Goal: Information Seeking & Learning: Check status

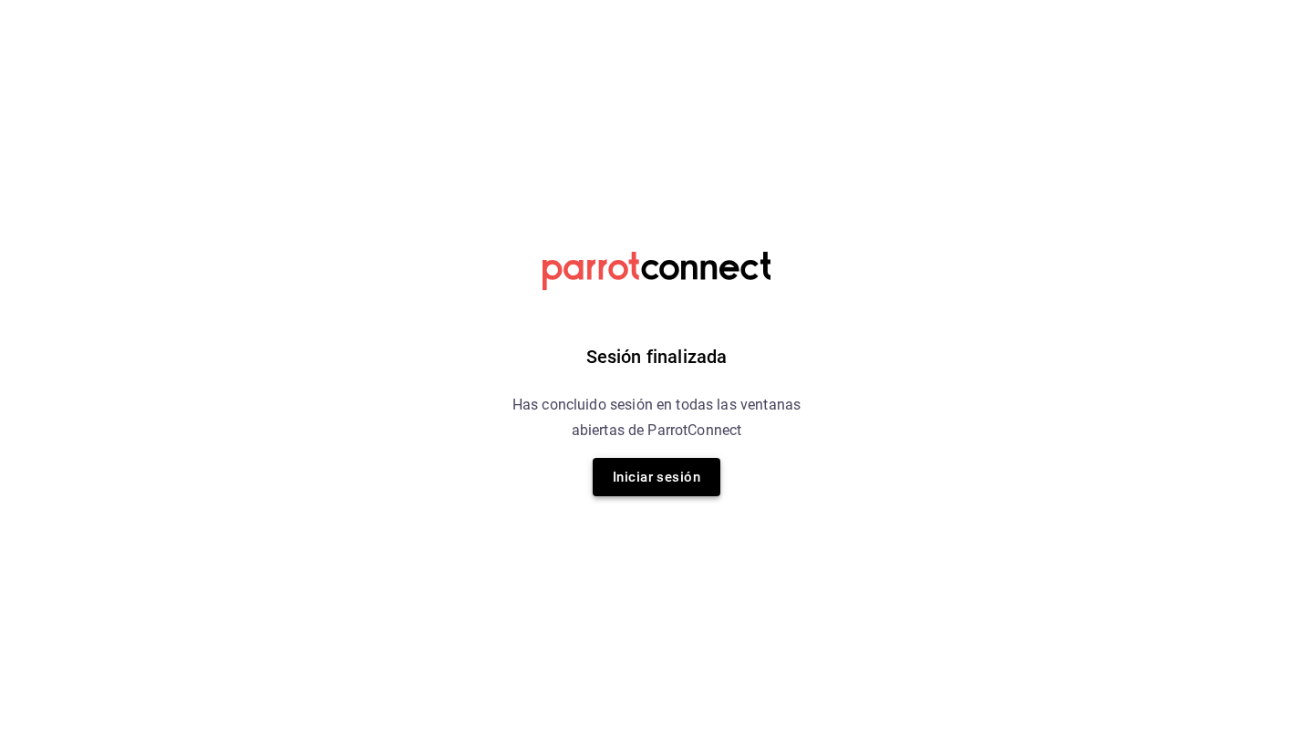
click at [661, 483] on button "Iniciar sesión" at bounding box center [657, 477] width 128 height 38
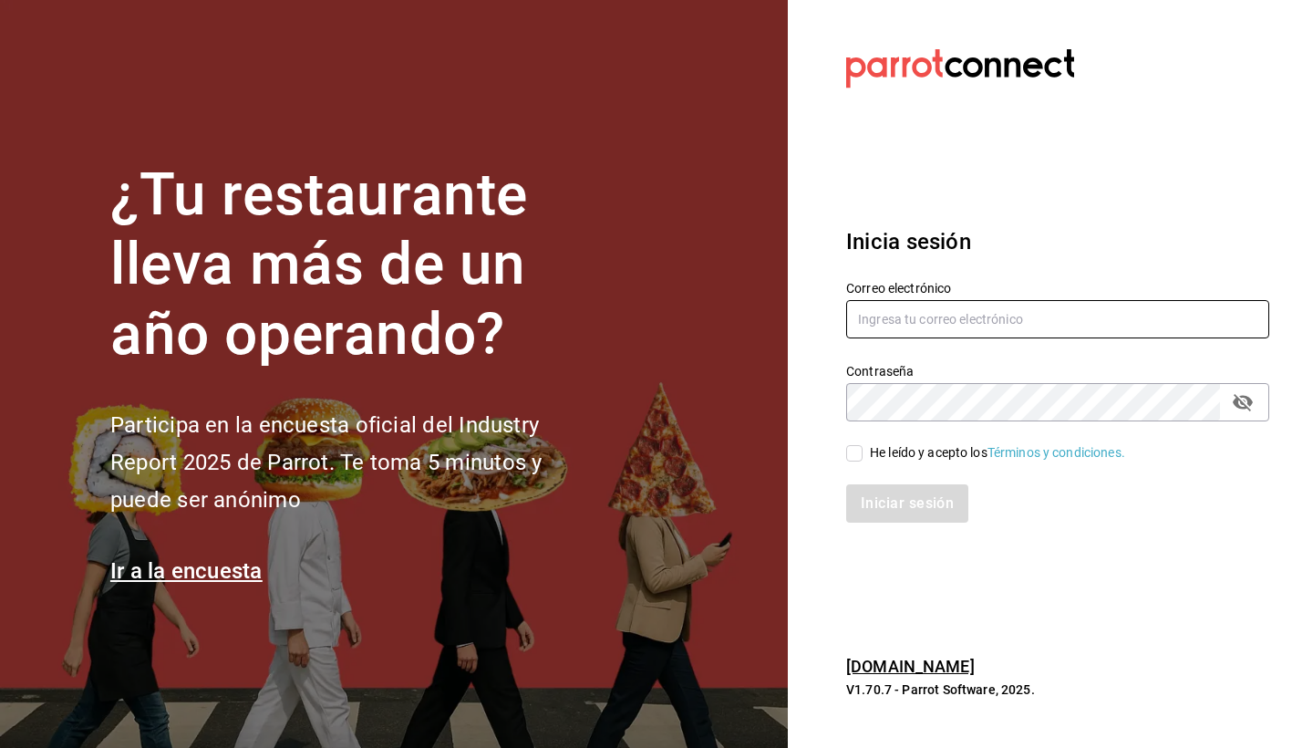
type input "[EMAIL_ADDRESS][DOMAIN_NAME]"
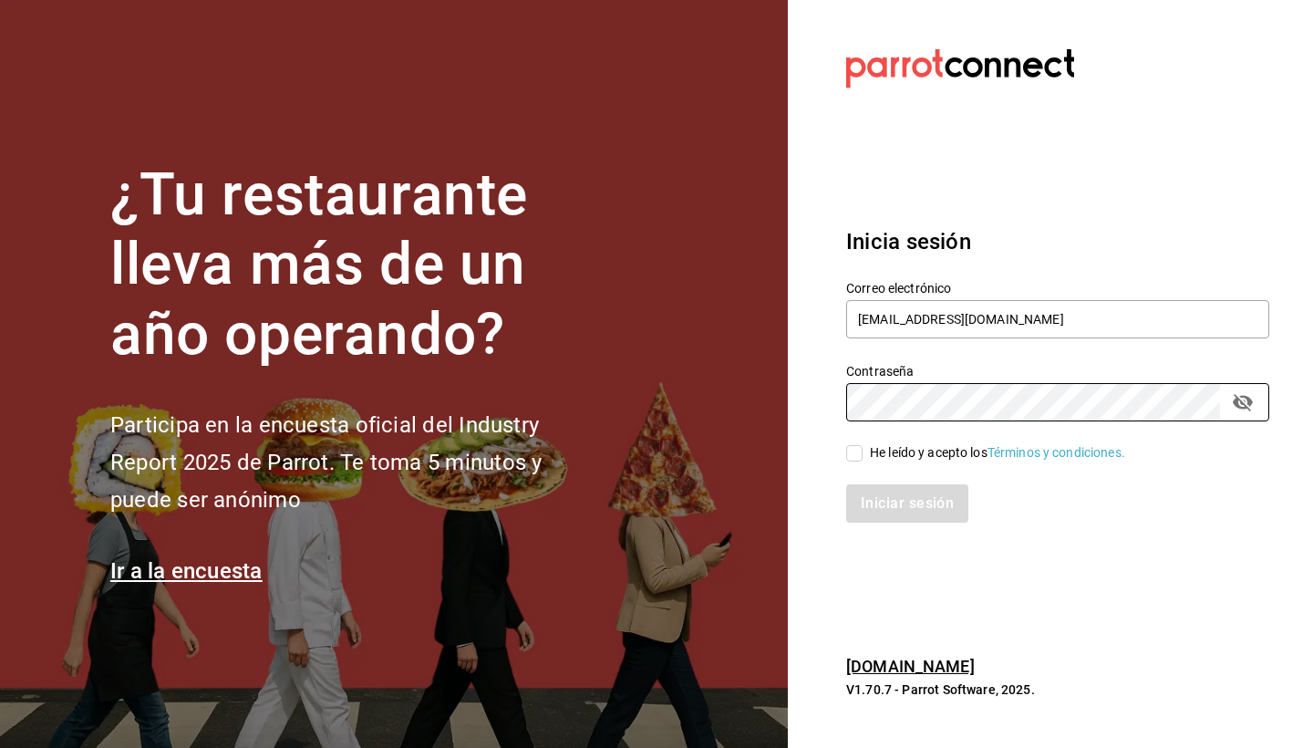
click at [862, 459] on span "He leído y acepto los Términos y condiciones." at bounding box center [993, 452] width 263 height 19
click at [862, 459] on input "He leído y acepto los Términos y condiciones." at bounding box center [854, 453] width 16 height 16
checkbox input "true"
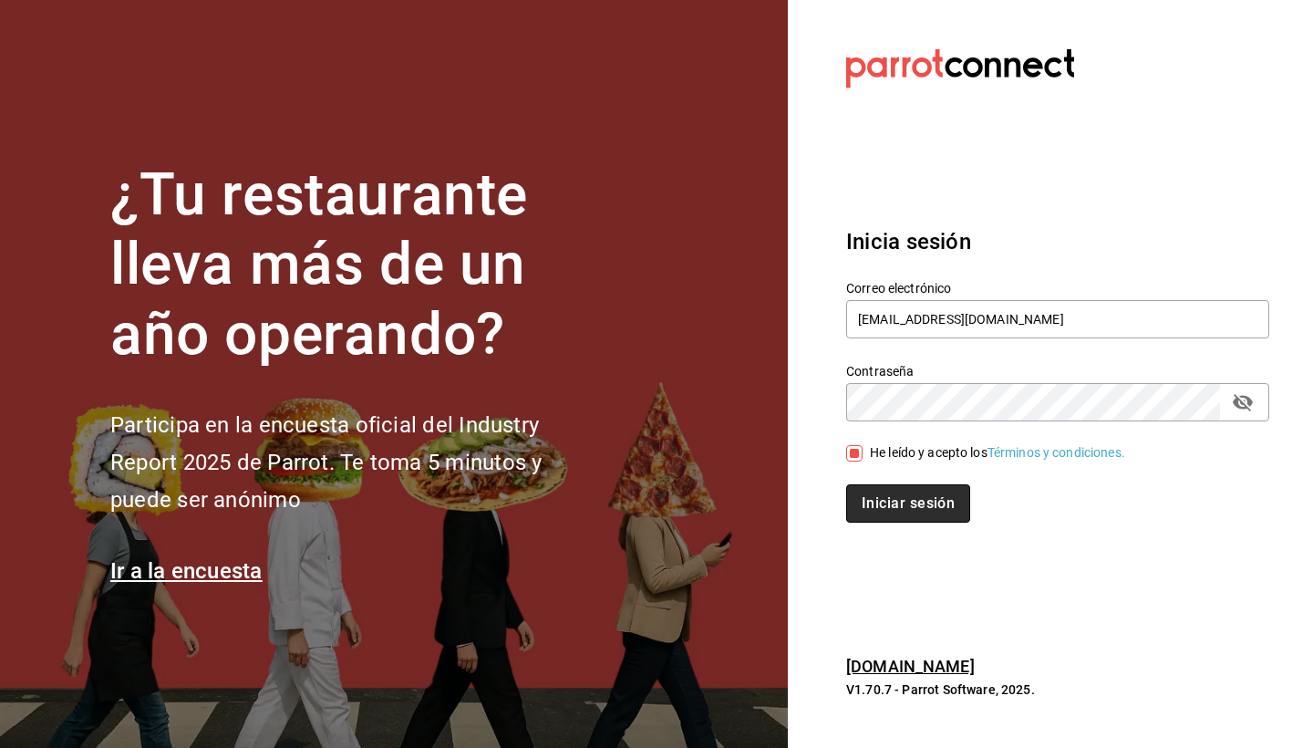
click at [927, 497] on button "Iniciar sesión" at bounding box center [908, 503] width 124 height 38
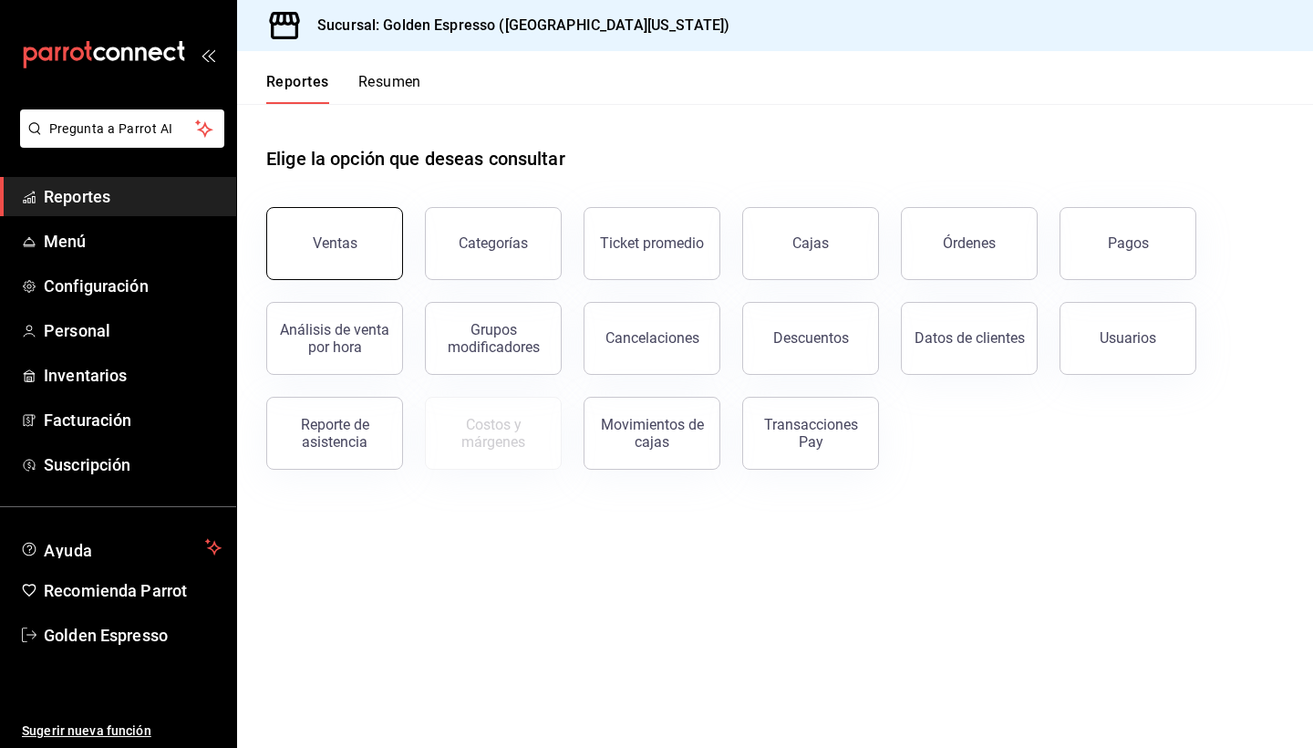
click at [322, 212] on button "Ventas" at bounding box center [334, 243] width 137 height 73
